Goal: Browse casually: Explore the website without a specific task or goal

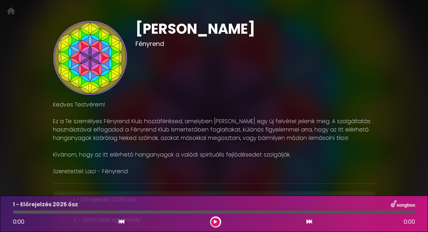
scroll to position [22, 0]
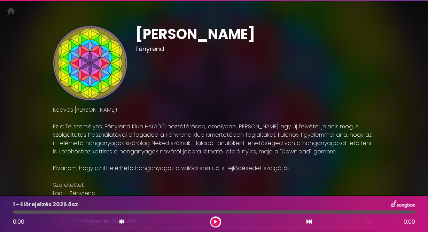
scroll to position [11, 0]
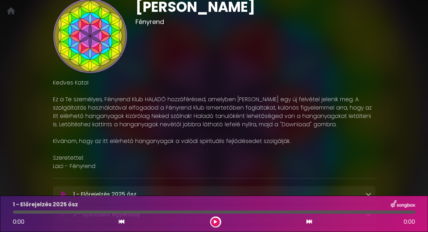
scroll to position [46, 0]
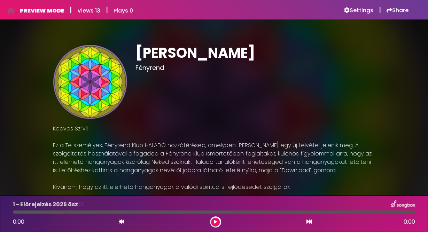
scroll to position [180, 0]
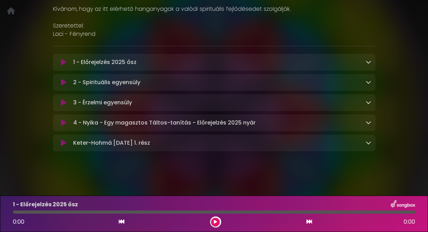
click at [370, 143] on icon at bounding box center [369, 143] width 6 height 6
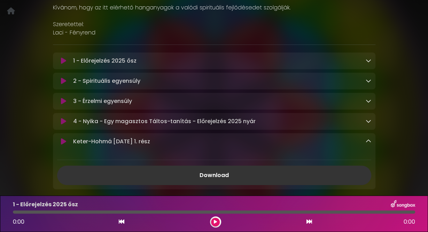
click at [370, 143] on icon at bounding box center [369, 142] width 6 height 6
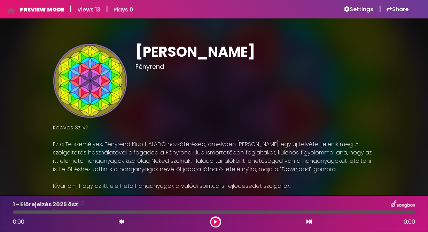
scroll to position [0, 0]
